Goal: Information Seeking & Learning: Learn about a topic

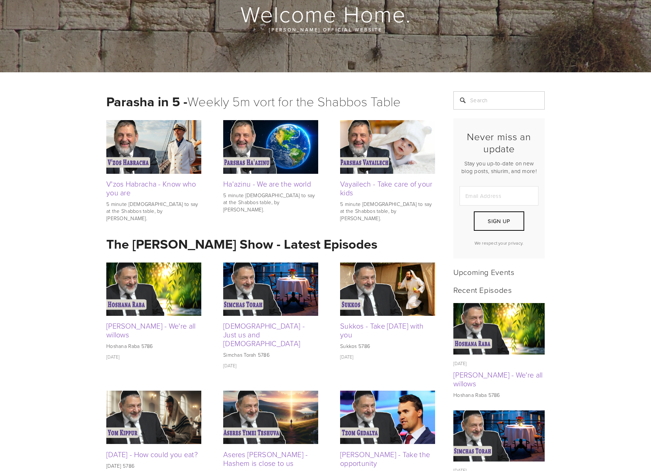
scroll to position [74, 0]
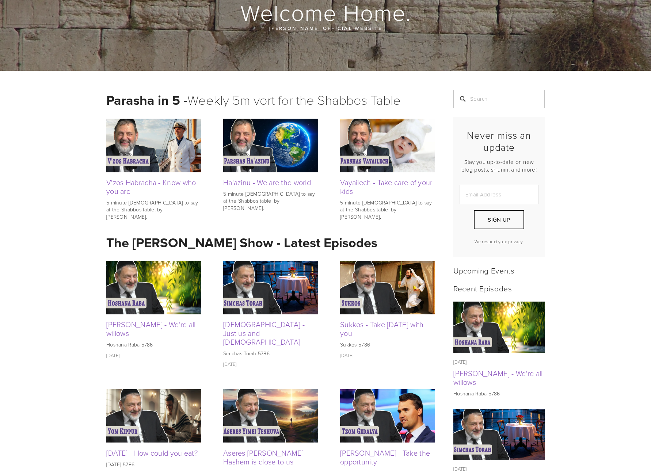
click at [295, 292] on img at bounding box center [270, 287] width 95 height 53
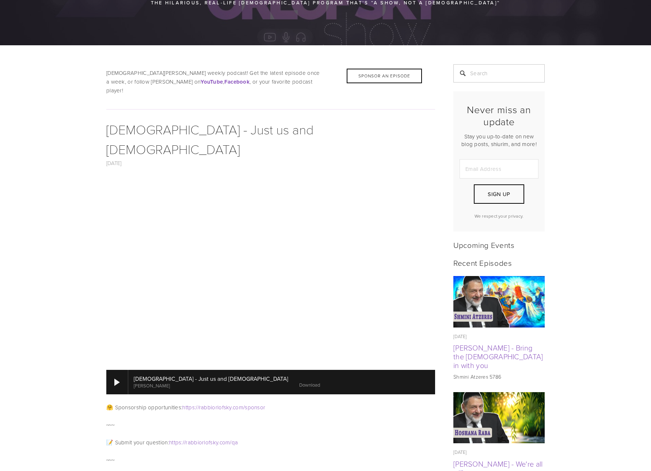
scroll to position [102, 0]
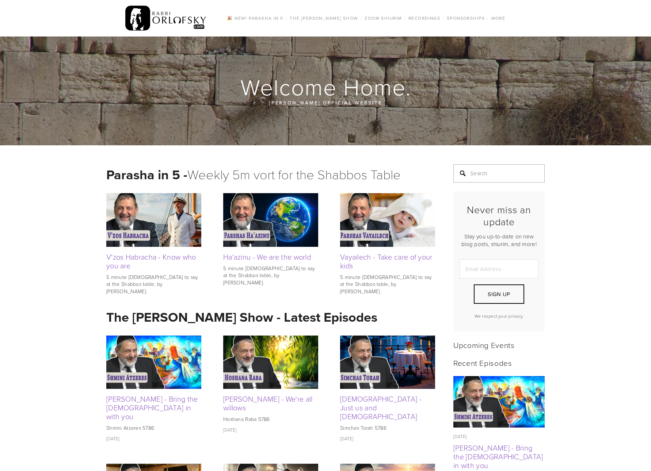
click at [499, 174] on input "Search" at bounding box center [498, 173] width 91 height 18
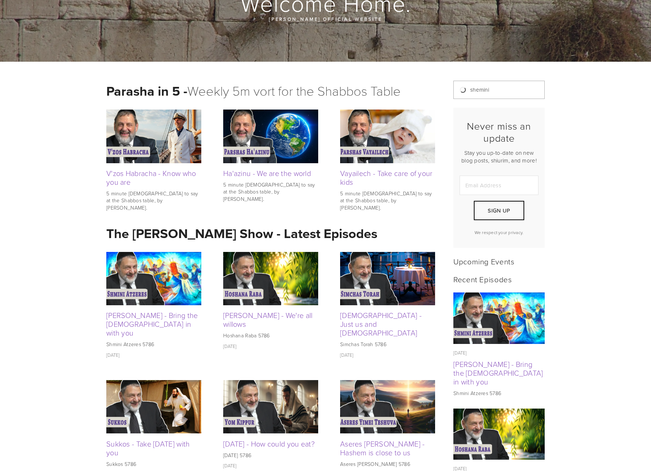
scroll to position [85, 0]
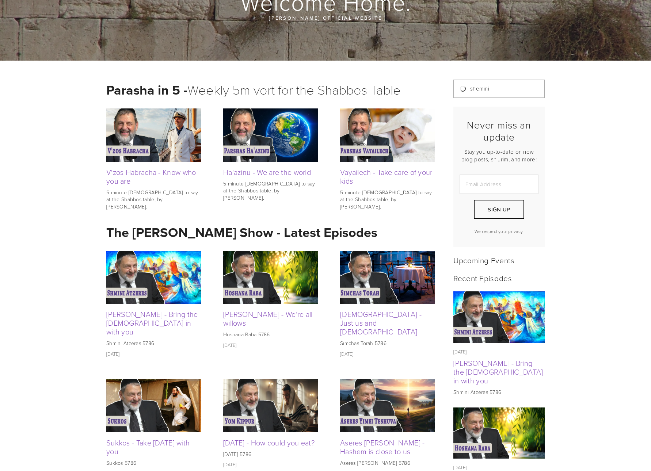
type input "shemini"
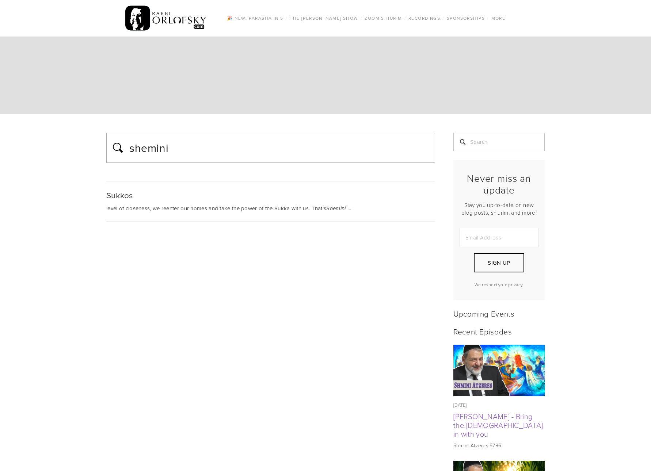
click at [173, 142] on input "shemini" at bounding box center [280, 148] width 302 height 18
click at [266, 209] on span "level of closeness, we reenter our homes and take the power of the Sukka with u…" at bounding box center [226, 208] width 240 height 8
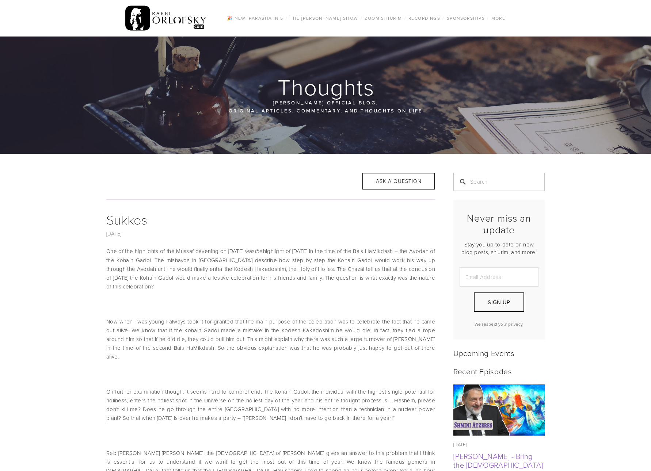
scroll to position [1, 0]
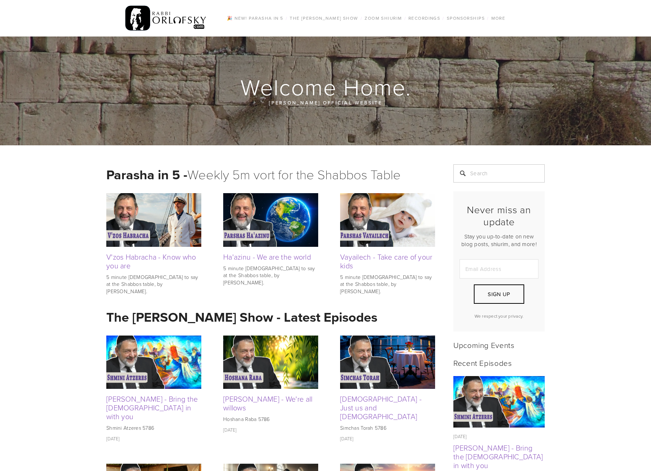
click at [158, 352] on img at bounding box center [153, 362] width 95 height 53
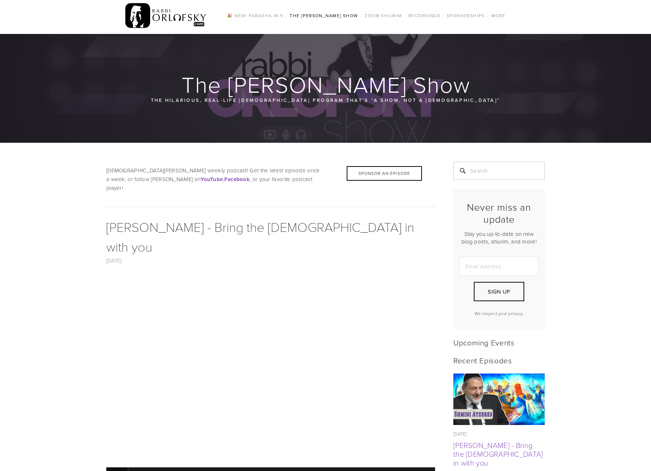
click at [119, 471] on div at bounding box center [116, 479] width 5 height 7
click at [117, 471] on div at bounding box center [116, 479] width 5 height 7
click at [123, 467] on div at bounding box center [117, 479] width 22 height 24
